Goal: Transaction & Acquisition: Purchase product/service

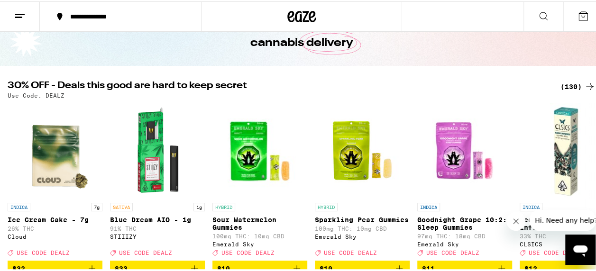
scroll to position [47, 0]
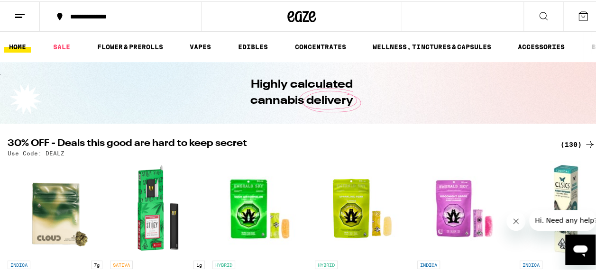
click at [584, 143] on icon at bounding box center [589, 142] width 11 height 11
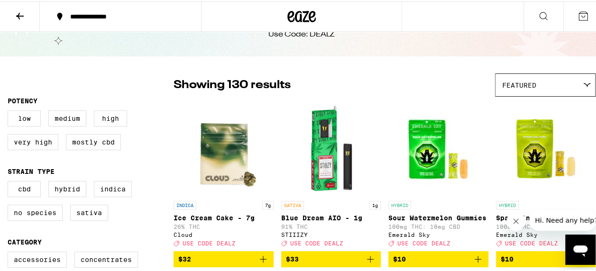
scroll to position [95, 0]
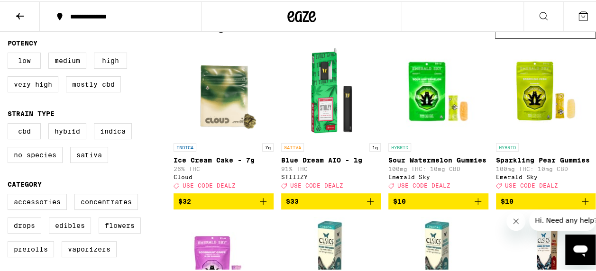
click at [520, 223] on button "Close message from company" at bounding box center [515, 221] width 19 height 19
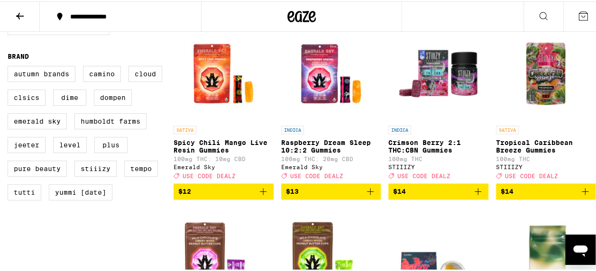
scroll to position [664, 0]
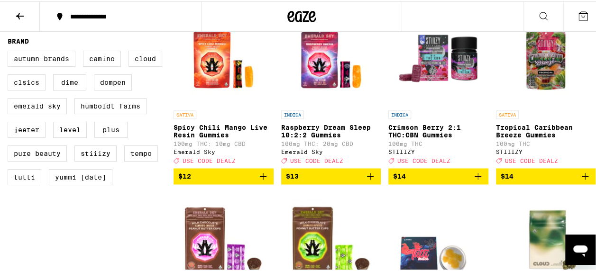
click at [434, 181] on span "$14" at bounding box center [438, 174] width 91 height 11
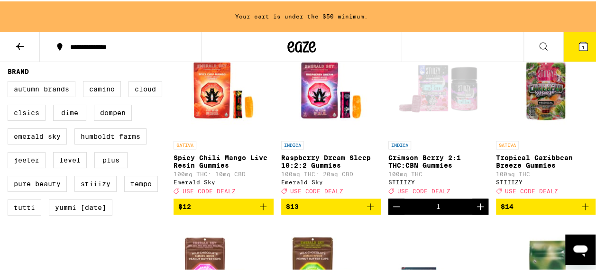
scroll to position [694, 0]
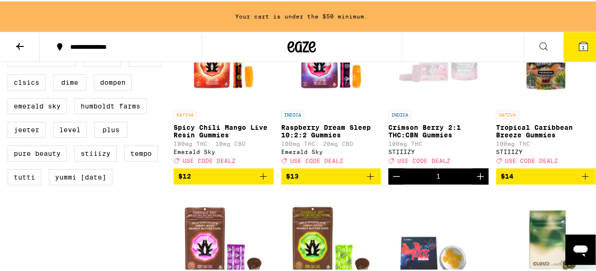
click at [522, 181] on span "$14" at bounding box center [546, 174] width 91 height 11
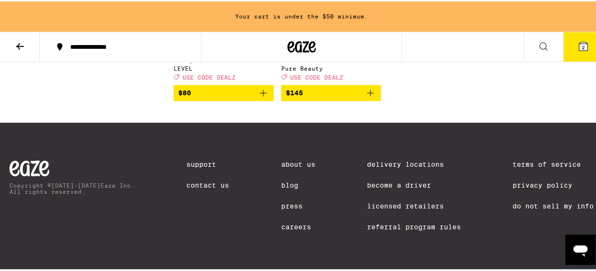
scroll to position [6114, 0]
click at [200, 97] on span "$80" at bounding box center [223, 91] width 91 height 11
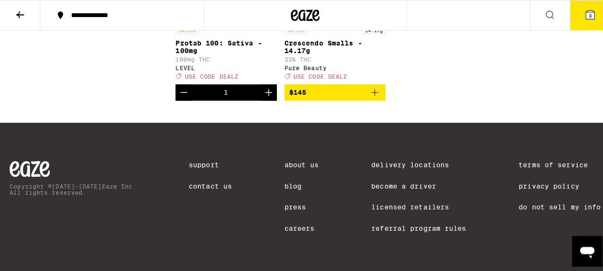
scroll to position [5989, 0]
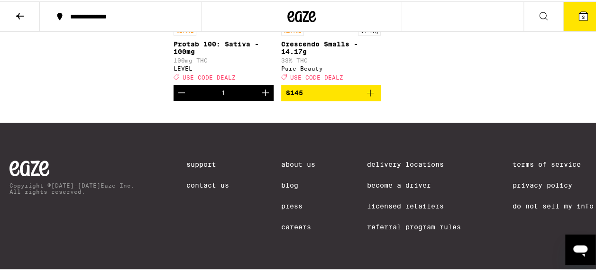
click at [579, 16] on icon at bounding box center [583, 14] width 9 height 9
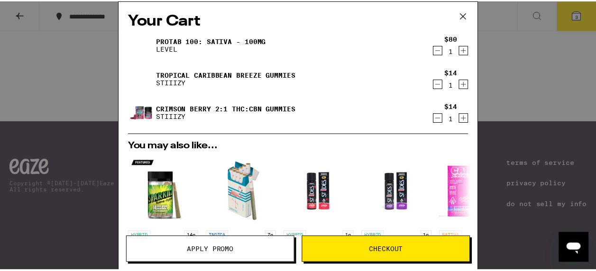
scroll to position [205, 0]
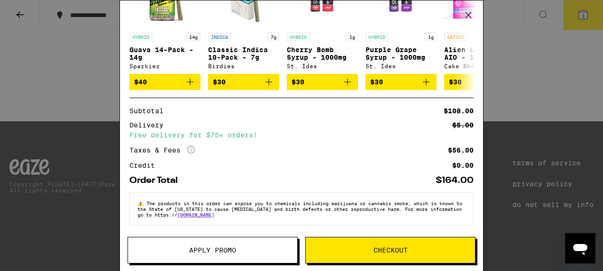
click at [249, 251] on span "Apply Promo" at bounding box center [212, 250] width 169 height 7
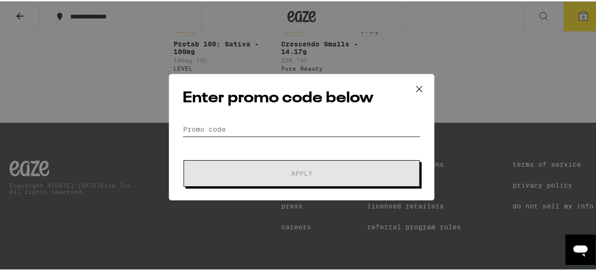
click at [240, 128] on input "Promo Code" at bounding box center [301, 128] width 238 height 14
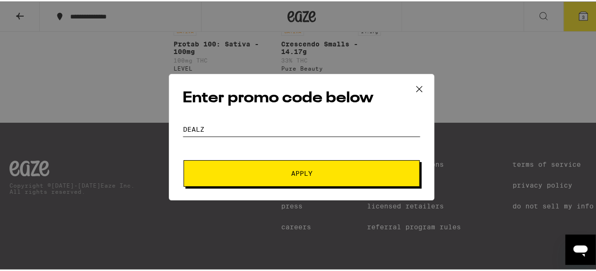
type input "dealz"
click at [183, 159] on button "Apply" at bounding box center [301, 172] width 236 height 27
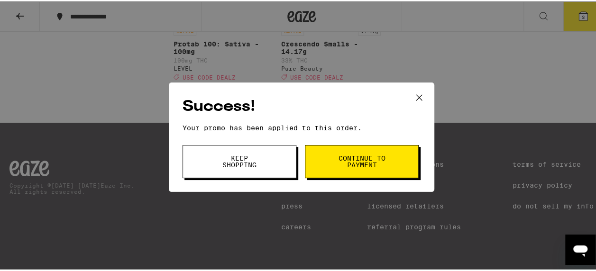
click at [375, 169] on button "Continue to payment" at bounding box center [362, 160] width 114 height 33
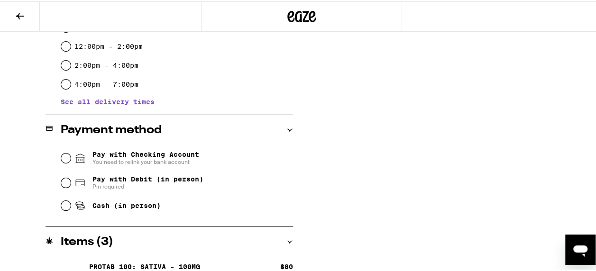
scroll to position [413, 0]
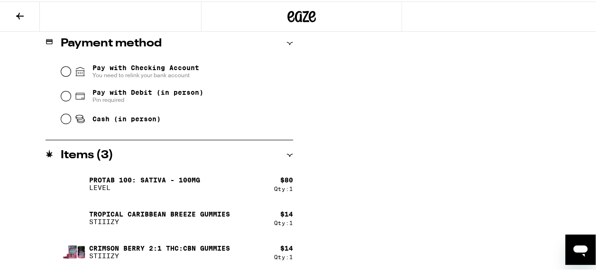
click at [122, 114] on div "Cash (in person)" at bounding box center [177, 117] width 232 height 21
click at [119, 116] on span "Cash (in person)" at bounding box center [126, 118] width 68 height 8
click at [71, 116] on input "Cash (in person)" at bounding box center [65, 117] width 9 height 9
radio input "true"
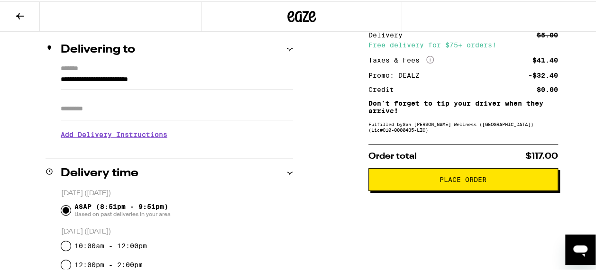
scroll to position [142, 0]
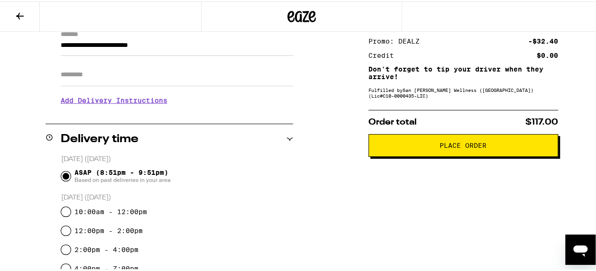
click at [458, 143] on span "Place Order" at bounding box center [462, 144] width 47 height 7
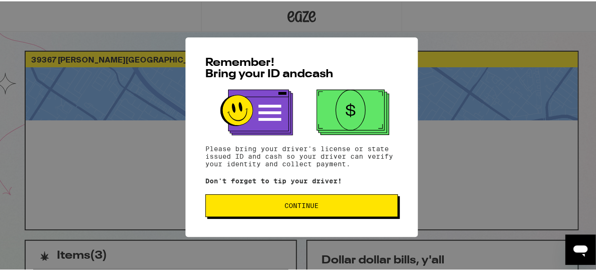
click at [318, 208] on span "Continue" at bounding box center [301, 204] width 176 height 7
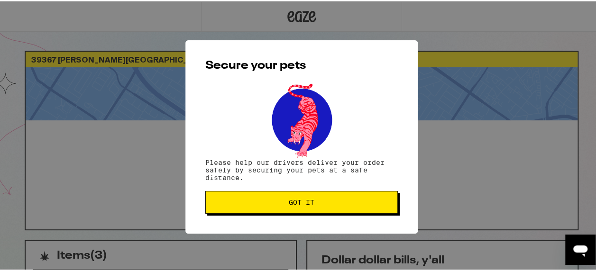
click at [318, 208] on button "Got it" at bounding box center [301, 201] width 192 height 23
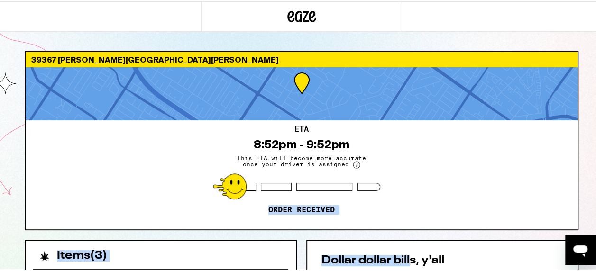
drag, startPoint x: 405, startPoint y: 262, endPoint x: 356, endPoint y: 198, distance: 80.5
drag, startPoint x: 356, startPoint y: 198, endPoint x: 466, endPoint y: 188, distance: 110.5
click at [466, 188] on div "ETA 8:52pm - 9:52pm This ETA will become more accurate once your driver is assi…" at bounding box center [302, 173] width 552 height 109
click at [456, 178] on div "ETA 8:52pm - 9:52pm This ETA will become more accurate once your driver is assi…" at bounding box center [302, 173] width 552 height 109
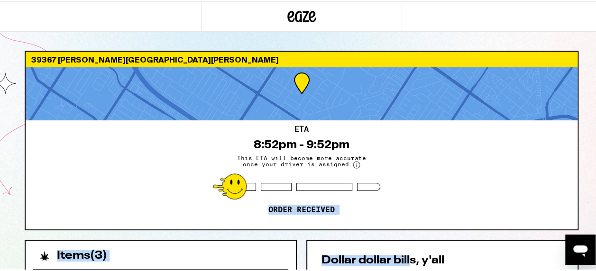
click at [456, 177] on div "ETA 8:52pm - 9:52pm This ETA will become more accurate once your driver is assi…" at bounding box center [302, 173] width 552 height 109
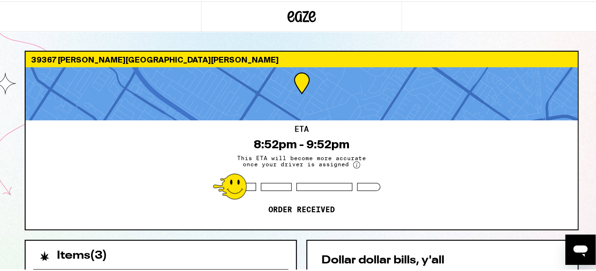
click at [422, 204] on div "ETA 8:52pm - 9:52pm This ETA will become more accurate once your driver is assi…" at bounding box center [302, 173] width 552 height 109
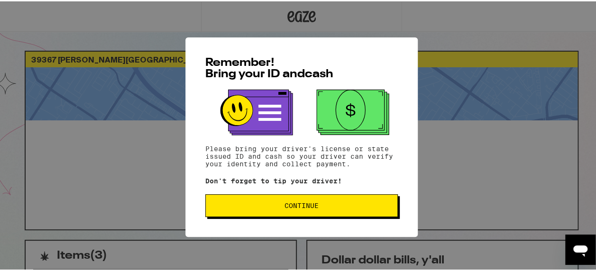
click at [314, 203] on span "Continue" at bounding box center [301, 204] width 34 height 7
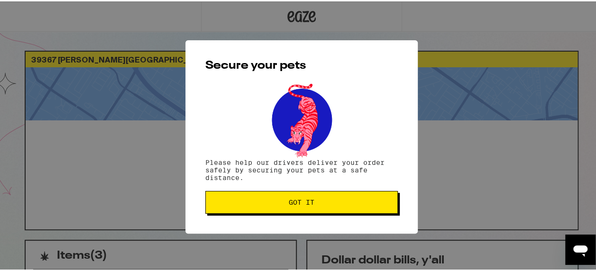
click at [314, 203] on span "Got it" at bounding box center [301, 201] width 176 height 7
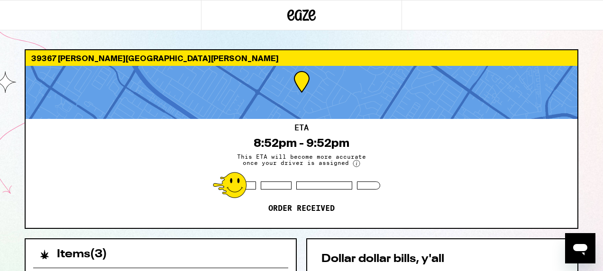
click at [396, 198] on div "ETA 8:52pm - 9:52pm This ETA will become more accurate once your driver is assi…" at bounding box center [302, 173] width 552 height 109
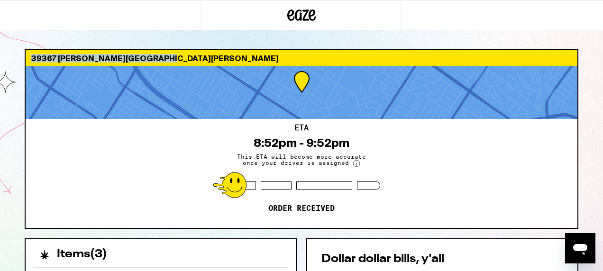
drag, startPoint x: 602, startPoint y: 26, endPoint x: 604, endPoint y: 40, distance: 14.8
click at [595, 40] on html "39367 [PERSON_NAME] [PERSON_NAME] 94538 ETA 8:52pm - 9:52pm This ETA will becom…" at bounding box center [301, 258] width 603 height 517
drag, startPoint x: 604, startPoint y: 40, endPoint x: 597, endPoint y: 41, distance: 6.7
click at [595, 41] on div "39367 [PERSON_NAME] [PERSON_NAME] 94538 ETA 8:52pm - 9:52pm This ETA will becom…" at bounding box center [301, 258] width 603 height 517
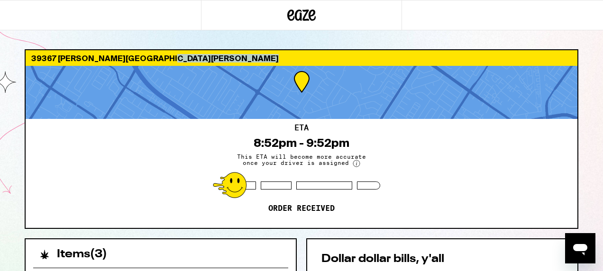
drag, startPoint x: 599, startPoint y: 108, endPoint x: 604, endPoint y: 55, distance: 52.4
click at [595, 55] on html "39367 [PERSON_NAME] [PERSON_NAME] 94538 ETA 8:52pm - 9:52pm This ETA will becom…" at bounding box center [301, 258] width 603 height 517
click at [538, 39] on div "39367 [PERSON_NAME] [PERSON_NAME] 94538 ETA 8:52pm - 9:52pm This ETA will becom…" at bounding box center [301, 258] width 603 height 517
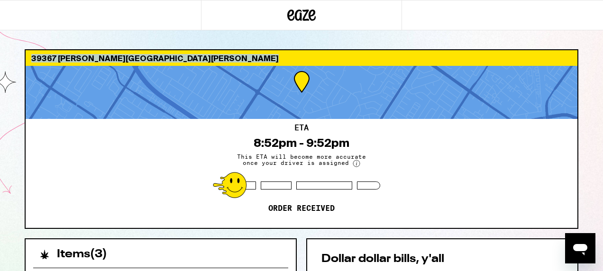
click at [538, 39] on div "39367 [PERSON_NAME] [PERSON_NAME] 94538 ETA 8:52pm - 9:52pm This ETA will becom…" at bounding box center [301, 258] width 603 height 517
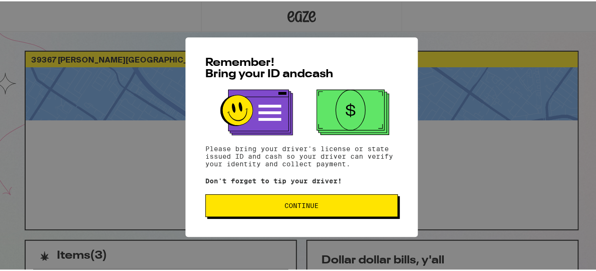
click at [279, 208] on span "Continue" at bounding box center [301, 204] width 176 height 7
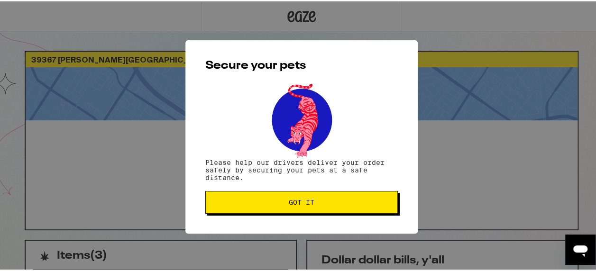
click at [280, 208] on button "Got it" at bounding box center [301, 201] width 192 height 23
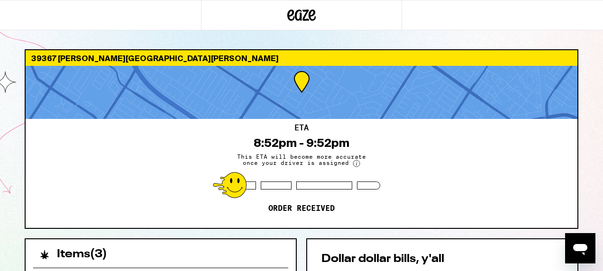
click at [595, 28] on div at bounding box center [301, 15] width 603 height 30
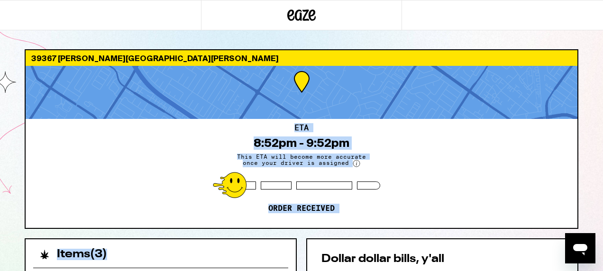
drag, startPoint x: 296, startPoint y: 253, endPoint x: 314, endPoint y: 96, distance: 158.0
drag, startPoint x: 314, startPoint y: 96, endPoint x: 444, endPoint y: 164, distance: 146.1
click at [444, 164] on div "ETA 8:52pm - 9:52pm This ETA will become more accurate once your driver is assi…" at bounding box center [302, 173] width 552 height 109
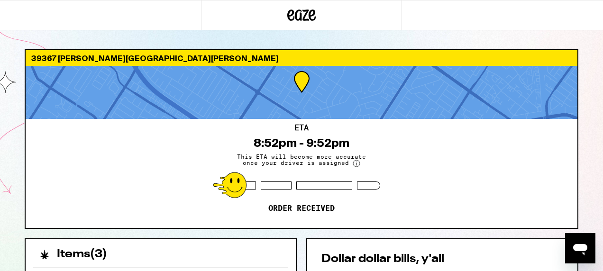
click at [444, 164] on div "ETA 8:52pm - 9:52pm This ETA will become more accurate once your driver is assi…" at bounding box center [302, 173] width 552 height 109
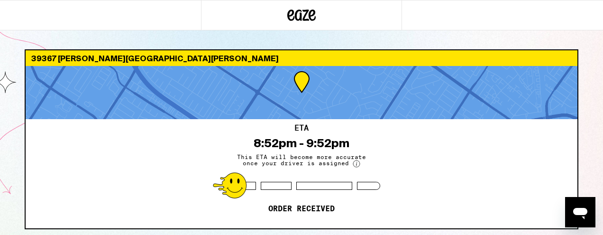
click at [410, 134] on div "ETA 8:52pm - 9:52pm This ETA will become more accurate once your driver is assi…" at bounding box center [302, 173] width 552 height 109
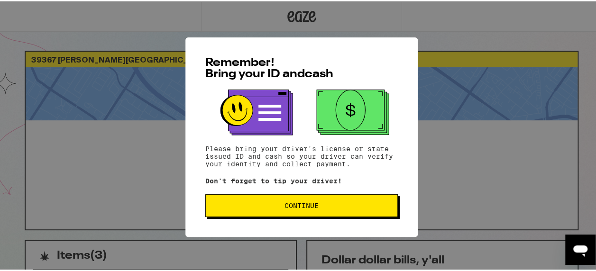
click at [284, 208] on span "Continue" at bounding box center [301, 204] width 34 height 7
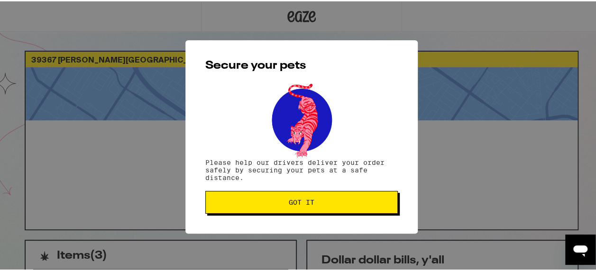
click at [282, 208] on button "Got it" at bounding box center [301, 201] width 192 height 23
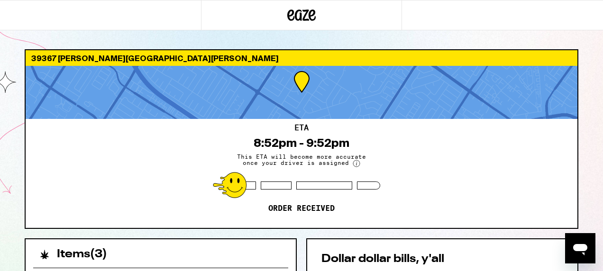
click at [162, 39] on div "39367 [PERSON_NAME] [PERSON_NAME] 94538 ETA 8:52pm - 9:52pm This ETA will becom…" at bounding box center [301, 258] width 603 height 517
